Goal: Find specific page/section: Find specific page/section

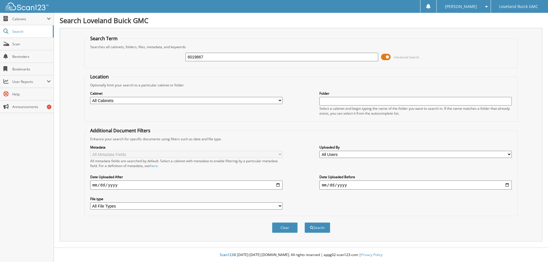
type input "6019867"
click at [304, 222] on button "Search" at bounding box center [317, 227] width 26 height 11
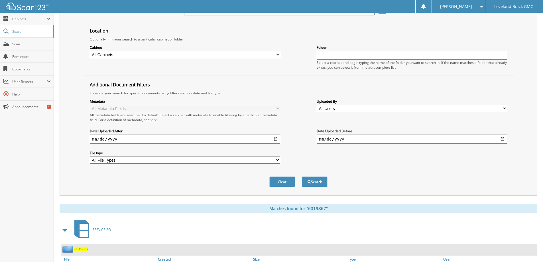
scroll to position [79, 0]
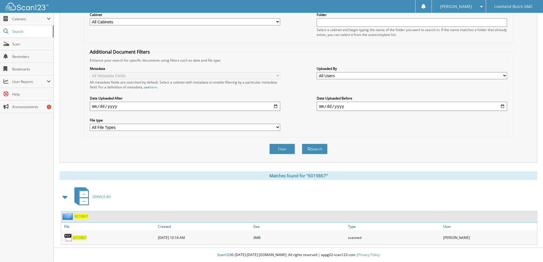
click at [81, 237] on span "6019867" at bounding box center [80, 237] width 14 height 5
